Goal: Task Accomplishment & Management: Manage account settings

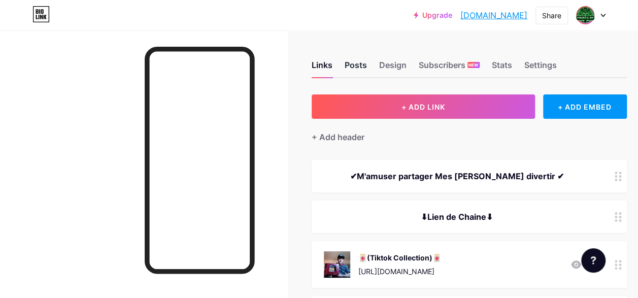
click at [362, 63] on div "Posts" at bounding box center [355, 68] width 22 height 18
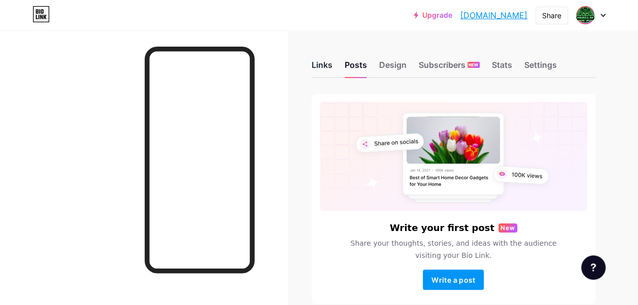
click at [332, 68] on div "Links" at bounding box center [321, 68] width 21 height 18
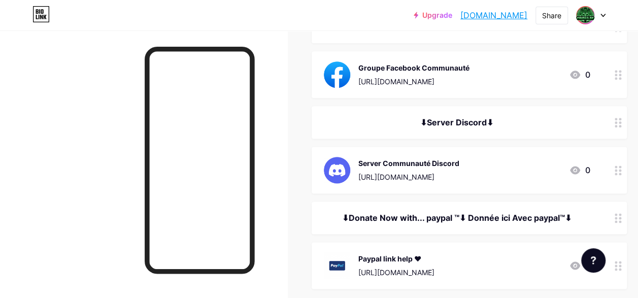
scroll to position [609, 0]
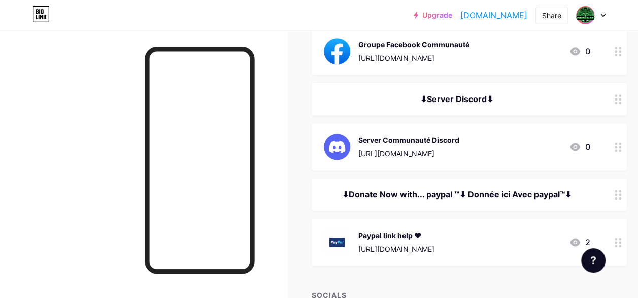
click at [621, 147] on circle at bounding box center [619, 147] width 3 height 3
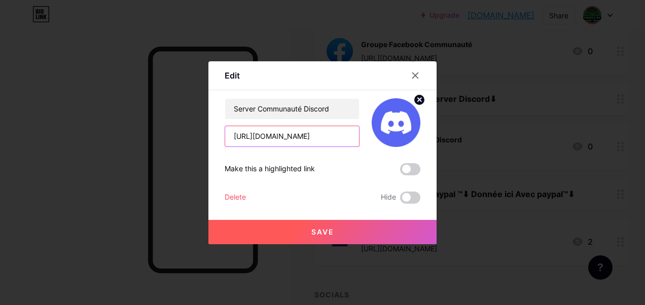
drag, startPoint x: 346, startPoint y: 135, endPoint x: 202, endPoint y: 133, distance: 144.1
click at [202, 133] on div "Edit Content YouTube Play YouTube video without leaving your page. ADD Vimeo Pl…" at bounding box center [322, 152] width 645 height 305
click at [405, 170] on span at bounding box center [410, 169] width 20 height 12
click at [400, 172] on input "checkbox" at bounding box center [400, 172] width 0 height 0
click at [331, 230] on button "Save" at bounding box center [322, 232] width 228 height 24
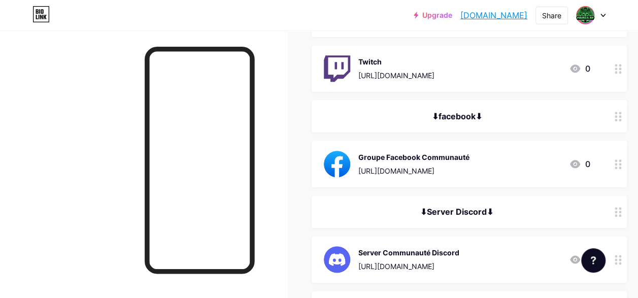
scroll to position [558, 0]
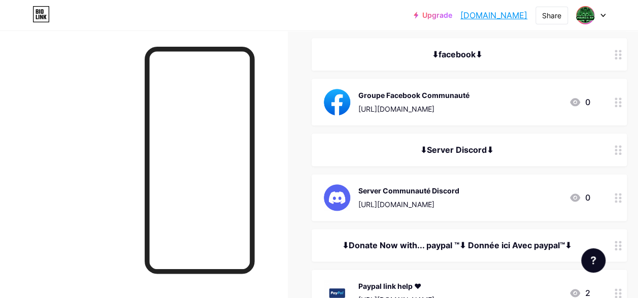
click at [625, 198] on div at bounding box center [617, 197] width 17 height 47
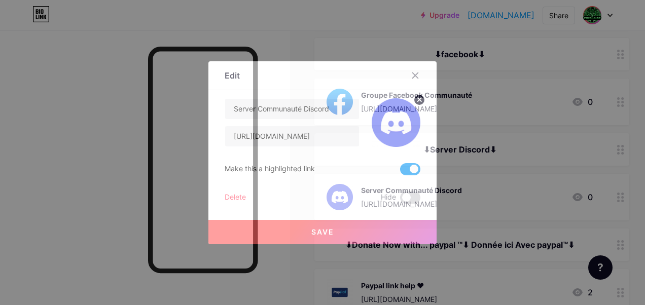
click at [403, 170] on span at bounding box center [410, 169] width 20 height 12
click at [400, 172] on input "checkbox" at bounding box center [400, 172] width 0 height 0
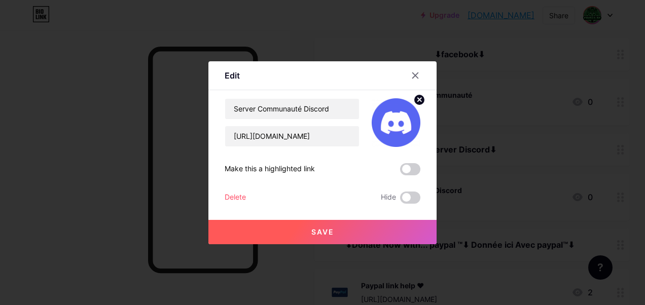
click at [372, 237] on button "Save" at bounding box center [322, 232] width 228 height 24
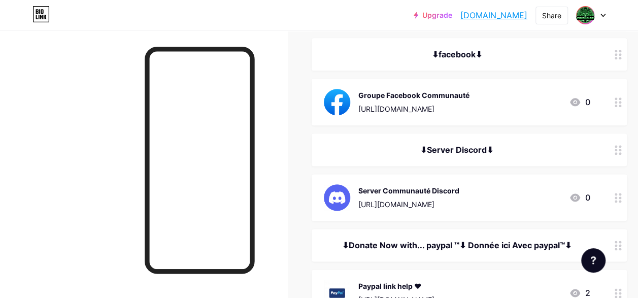
click at [38, 112] on div at bounding box center [143, 179] width 287 height 298
click at [482, 17] on link "[DOMAIN_NAME]" at bounding box center [493, 15] width 67 height 12
